Goal: Transaction & Acquisition: Purchase product/service

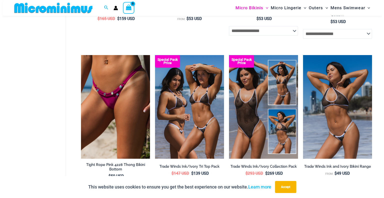
scroll to position [273, 0]
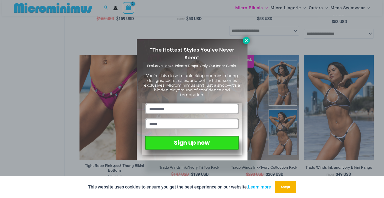
click at [248, 40] on icon at bounding box center [246, 40] width 5 height 5
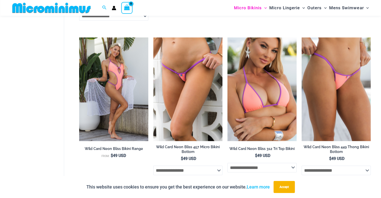
scroll to position [1072, 0]
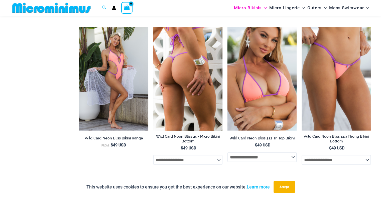
click at [201, 66] on img at bounding box center [187, 79] width 69 height 104
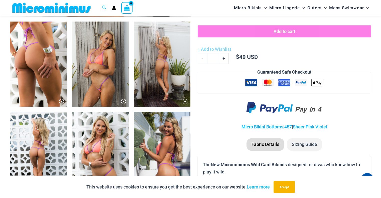
scroll to position [296, 0]
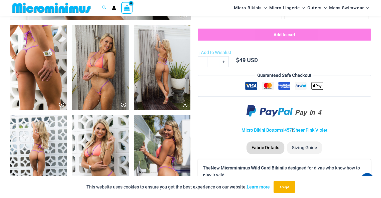
click at [101, 64] on img at bounding box center [100, 67] width 57 height 85
